Goal: Find contact information: Find contact information

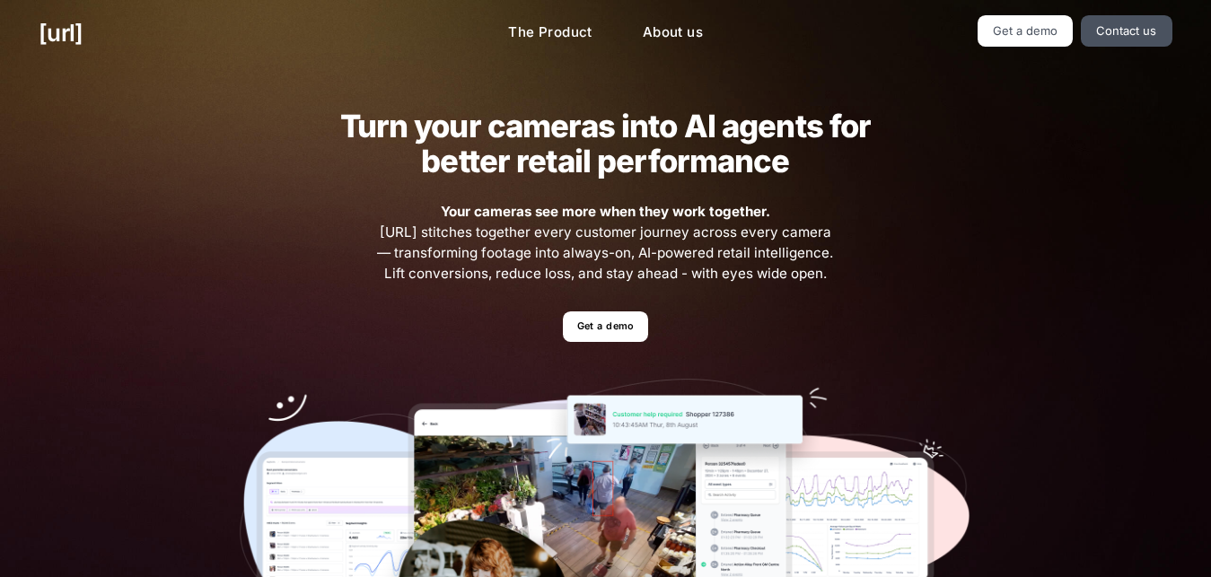
click at [949, 318] on ul "Get a demo" at bounding box center [605, 326] width 731 height 31
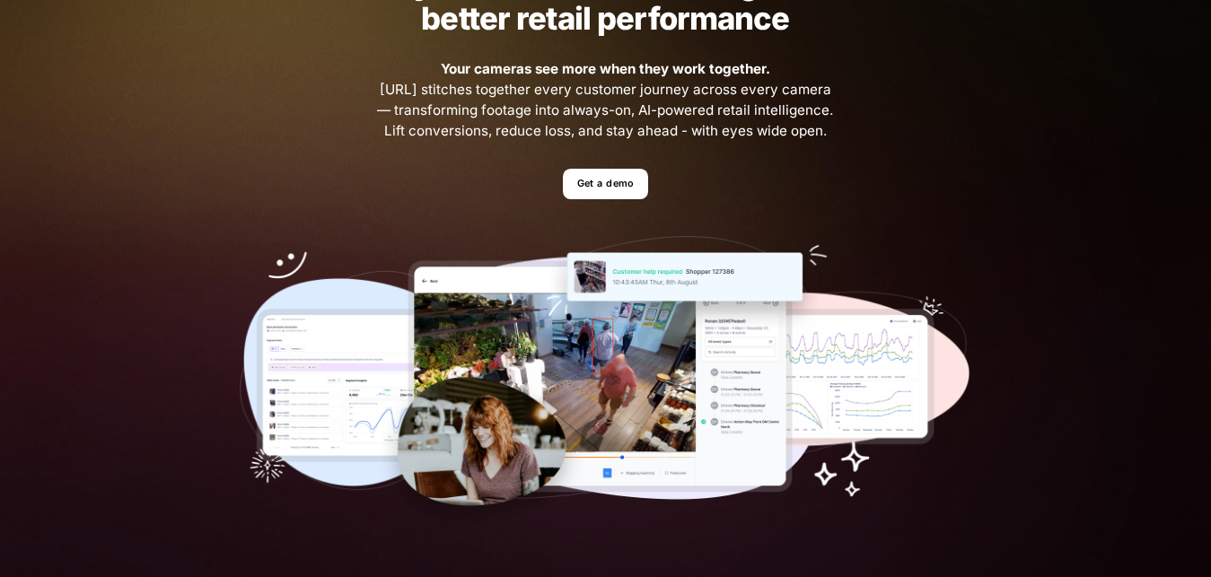
scroll to position [137, 0]
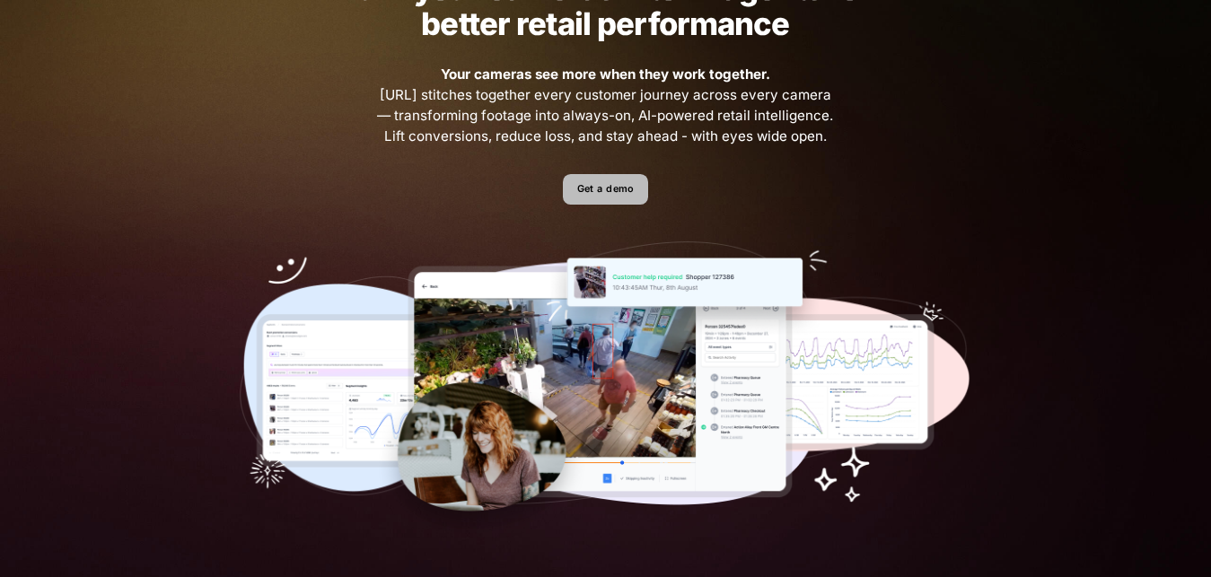
click at [635, 189] on link "Get a demo" at bounding box center [605, 189] width 85 height 31
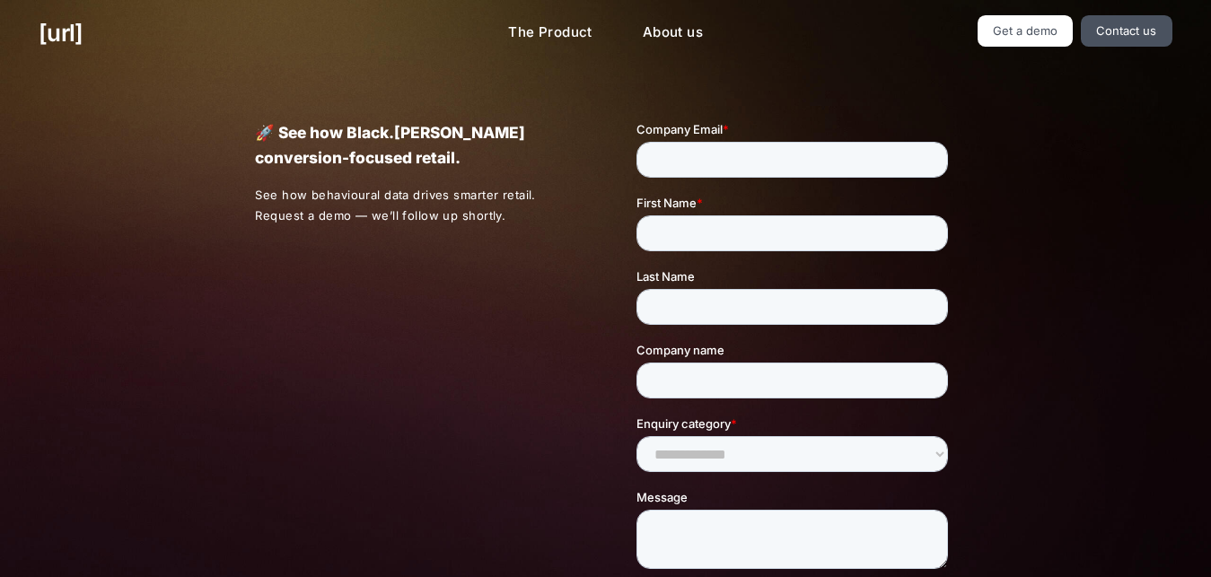
click at [249, 433] on div "🚀 See how Black.[PERSON_NAME] conversion-focused retail. See how behavioural da…" at bounding box center [605, 421] width 778 height 710
click at [606, 25] on link "The Product" at bounding box center [550, 32] width 113 height 35
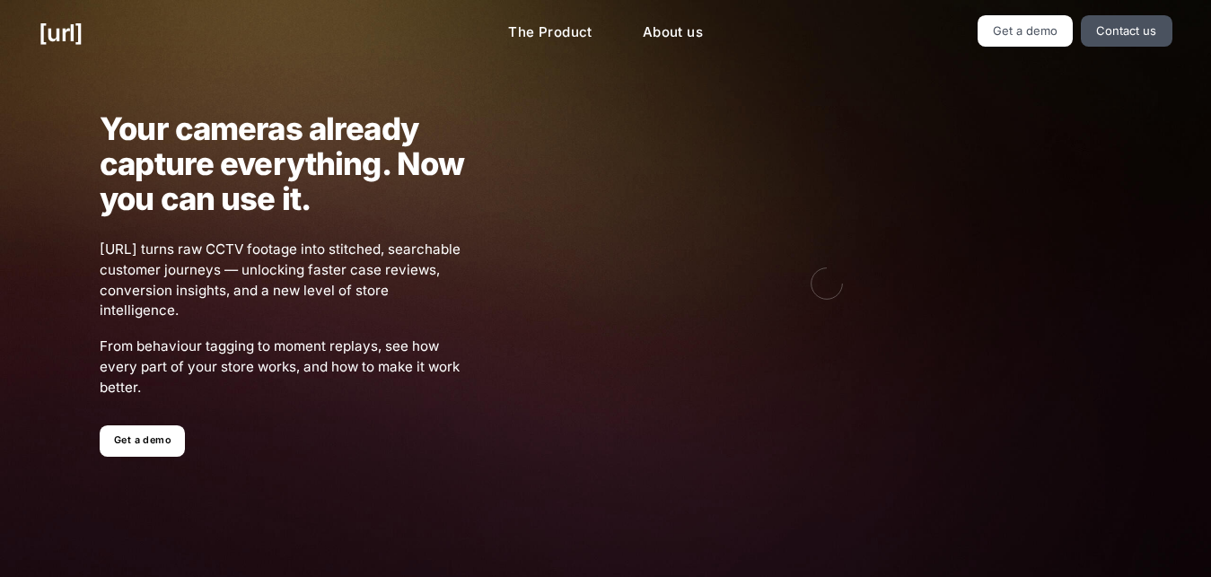
click at [794, 439] on div "Your cameras already capture everything. Now you can use it. [URL] turns raw CC…" at bounding box center [605, 283] width 1089 height 407
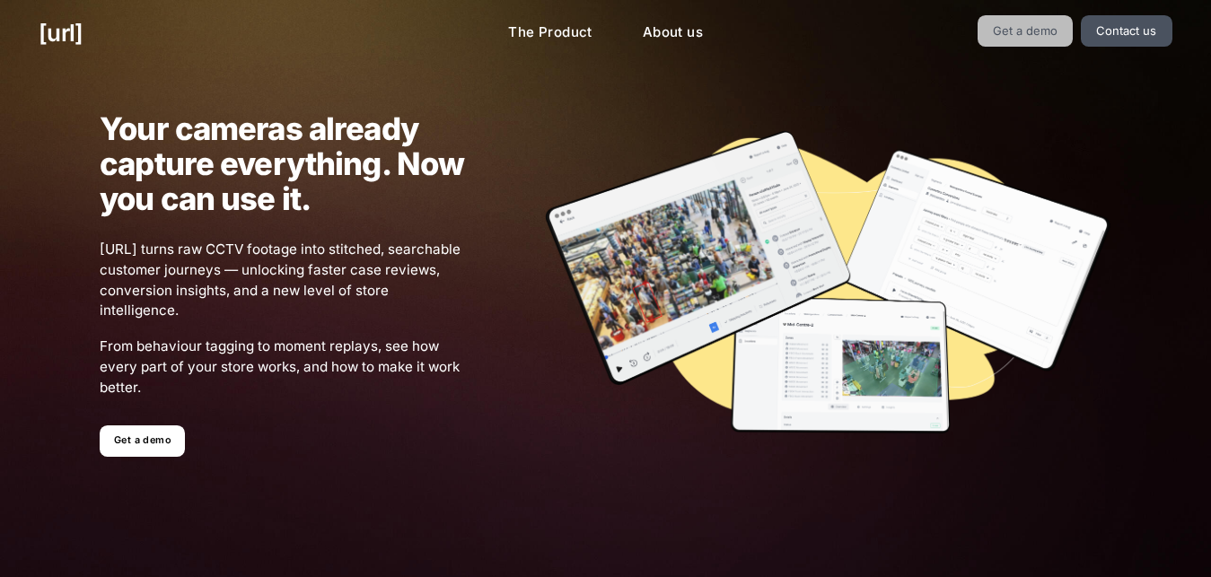
click at [1051, 31] on link "Get a demo" at bounding box center [1025, 30] width 96 height 31
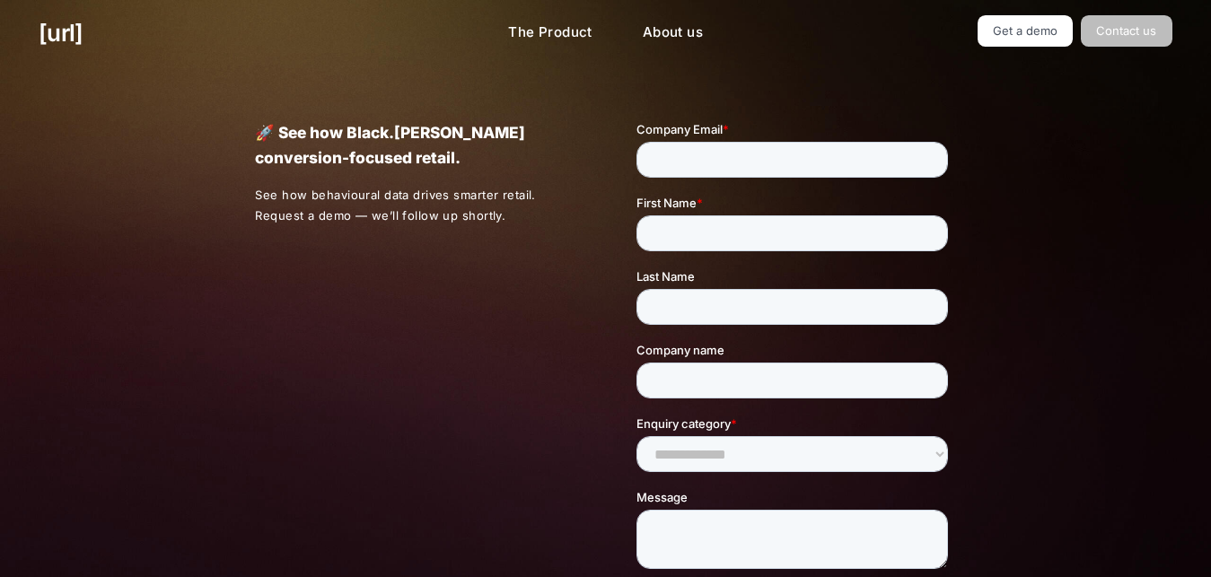
click at [1112, 30] on link "Contact us" at bounding box center [1127, 30] width 92 height 31
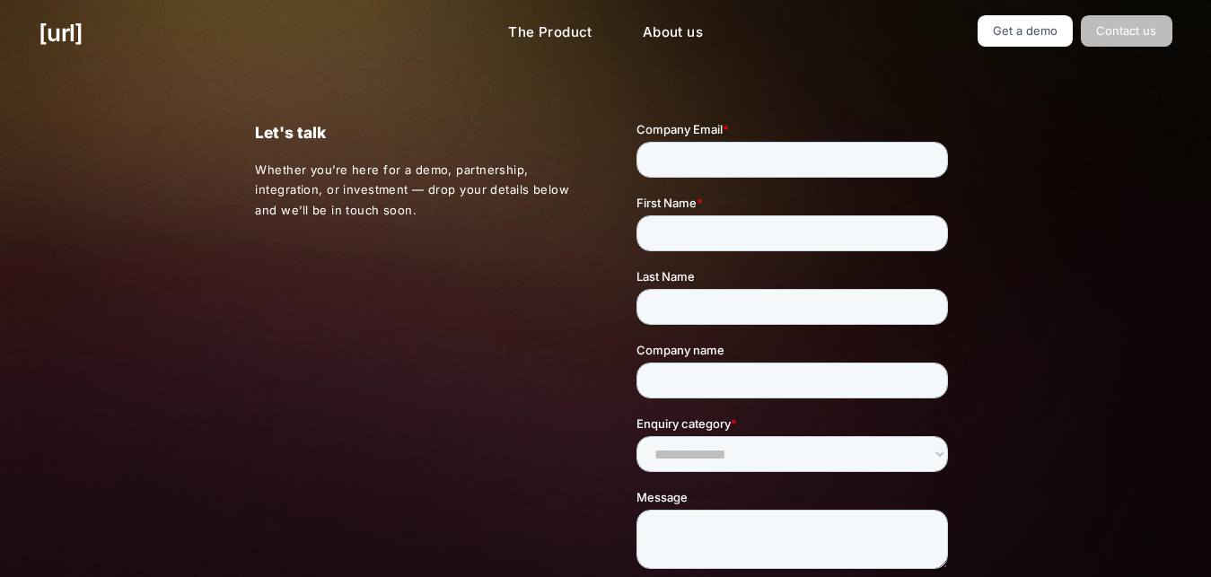
click at [1112, 30] on link "Contact us" at bounding box center [1127, 30] width 92 height 31
click at [83, 18] on link "[URL]" at bounding box center [61, 32] width 44 height 35
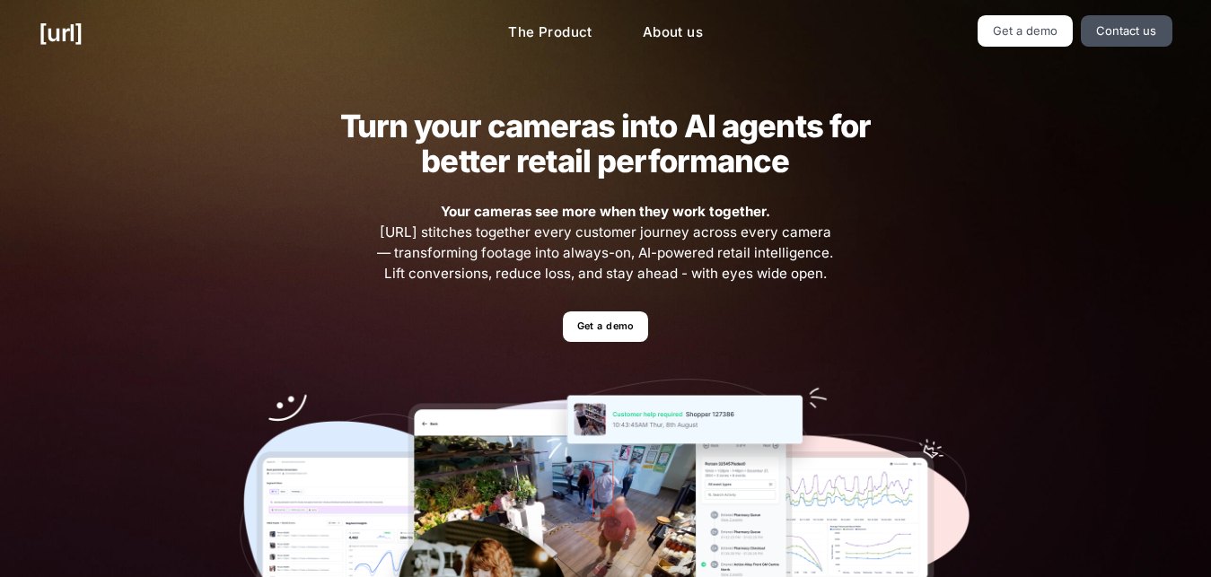
click at [774, 527] on img at bounding box center [605, 527] width 731 height 297
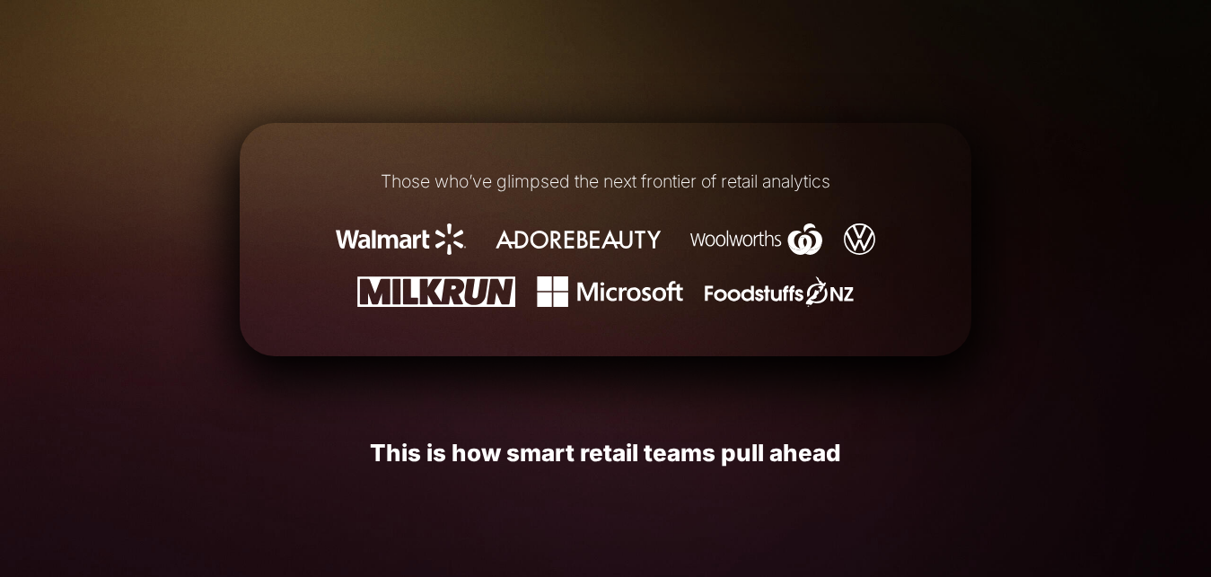
scroll to position [687, 0]
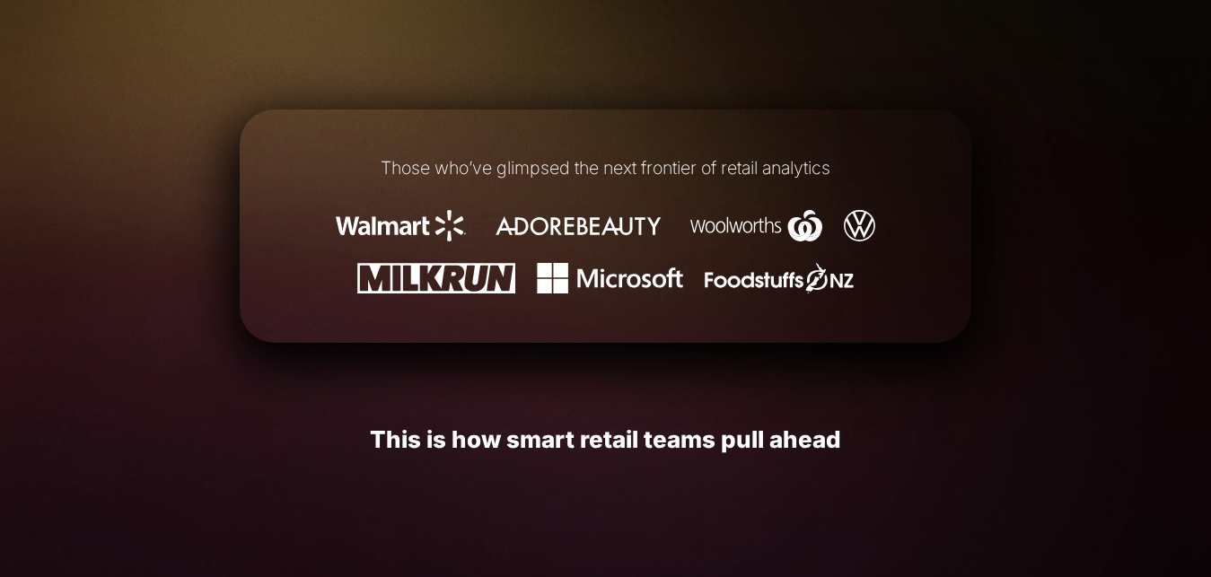
click at [829, 312] on div "Those who’ve glimpsed the next frontier of retail analytics" at bounding box center [605, 226] width 731 height 197
click at [622, 450] on h1 "This is how smart retail teams pull ahead" at bounding box center [605, 439] width 731 height 26
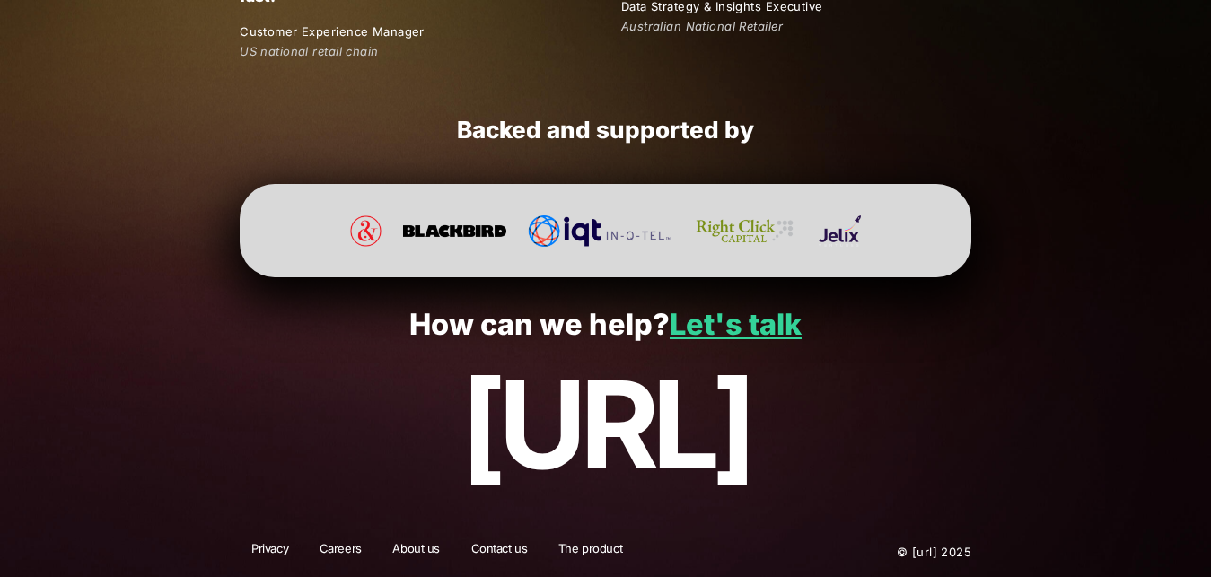
scroll to position [3449, 0]
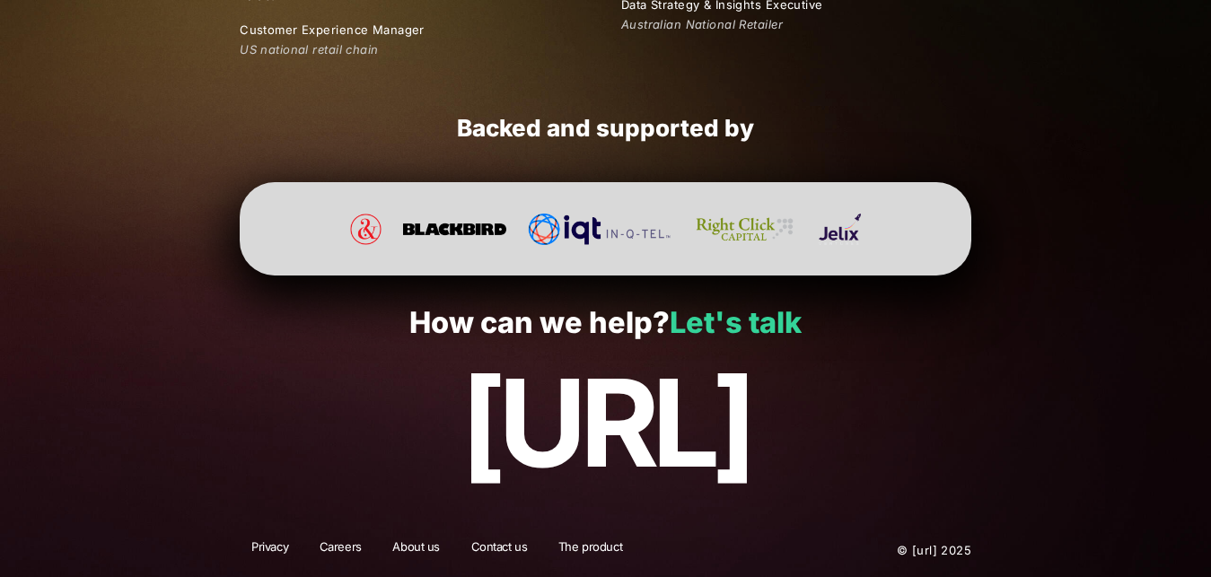
click at [765, 311] on link "Let's talk" at bounding box center [735, 322] width 132 height 35
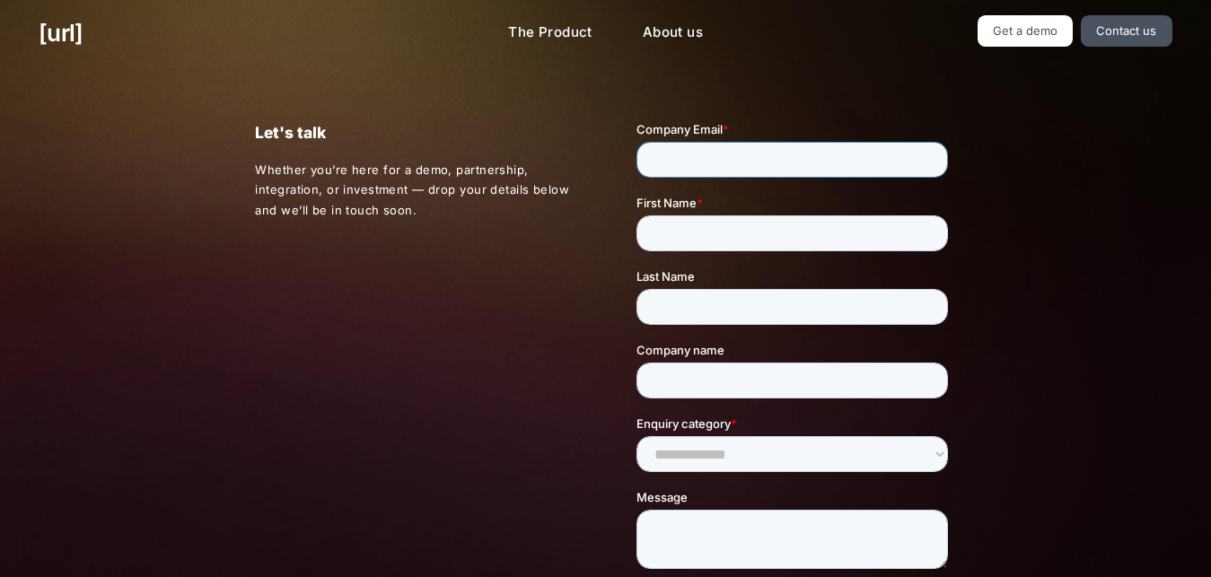
click at [783, 149] on input "Company Email *" at bounding box center [791, 160] width 311 height 36
click at [285, 244] on div "Let's talk Whether you’re here for a demo, partnership, integration, or investm…" at bounding box center [605, 429] width 778 height 726
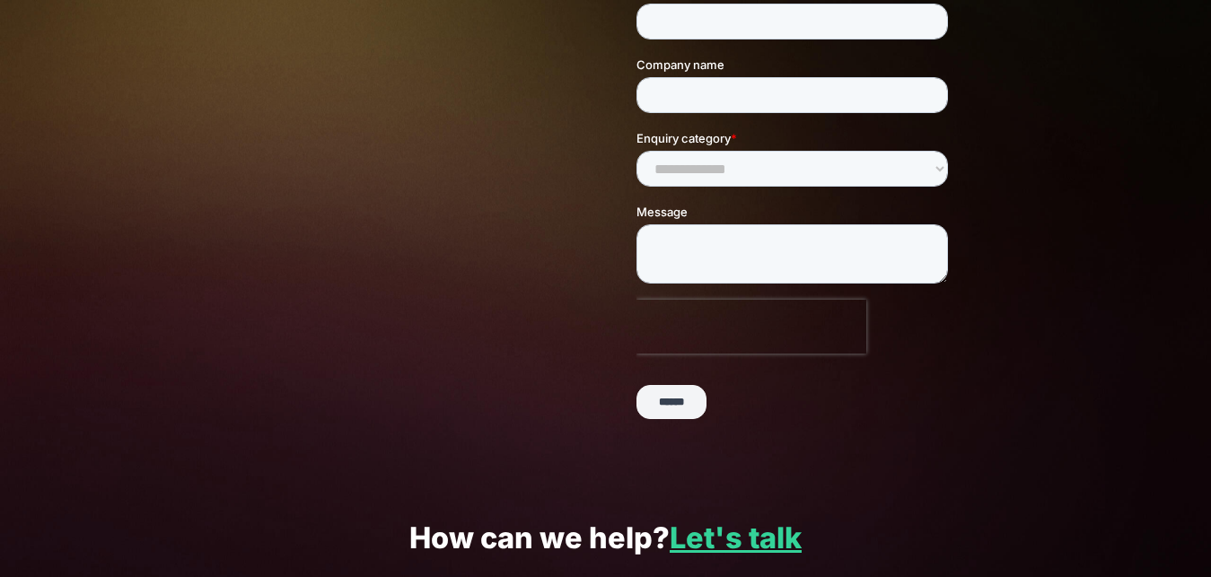
scroll to position [519, 0]
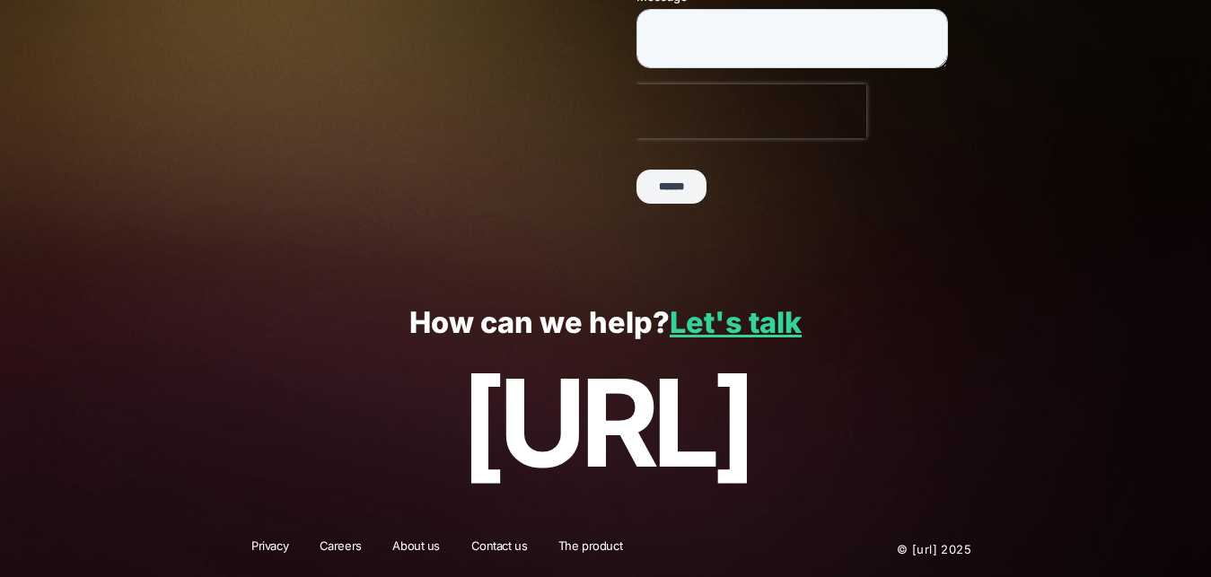
click at [354, 547] on link "Careers" at bounding box center [341, 549] width 66 height 23
